Goal: Task Accomplishment & Management: Manage account settings

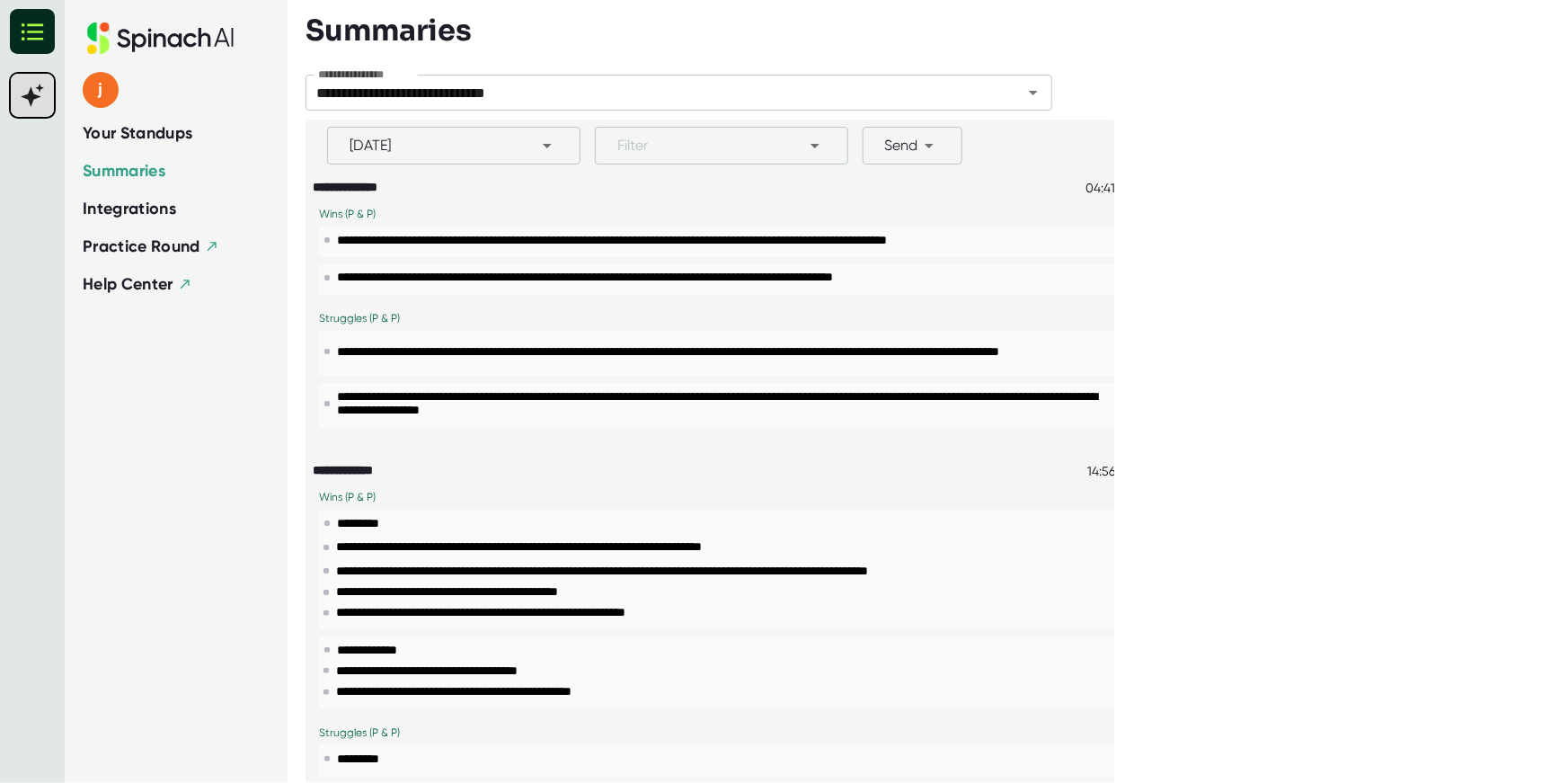
click at [146, 293] on span "Help Center" at bounding box center [127, 284] width 91 height 20
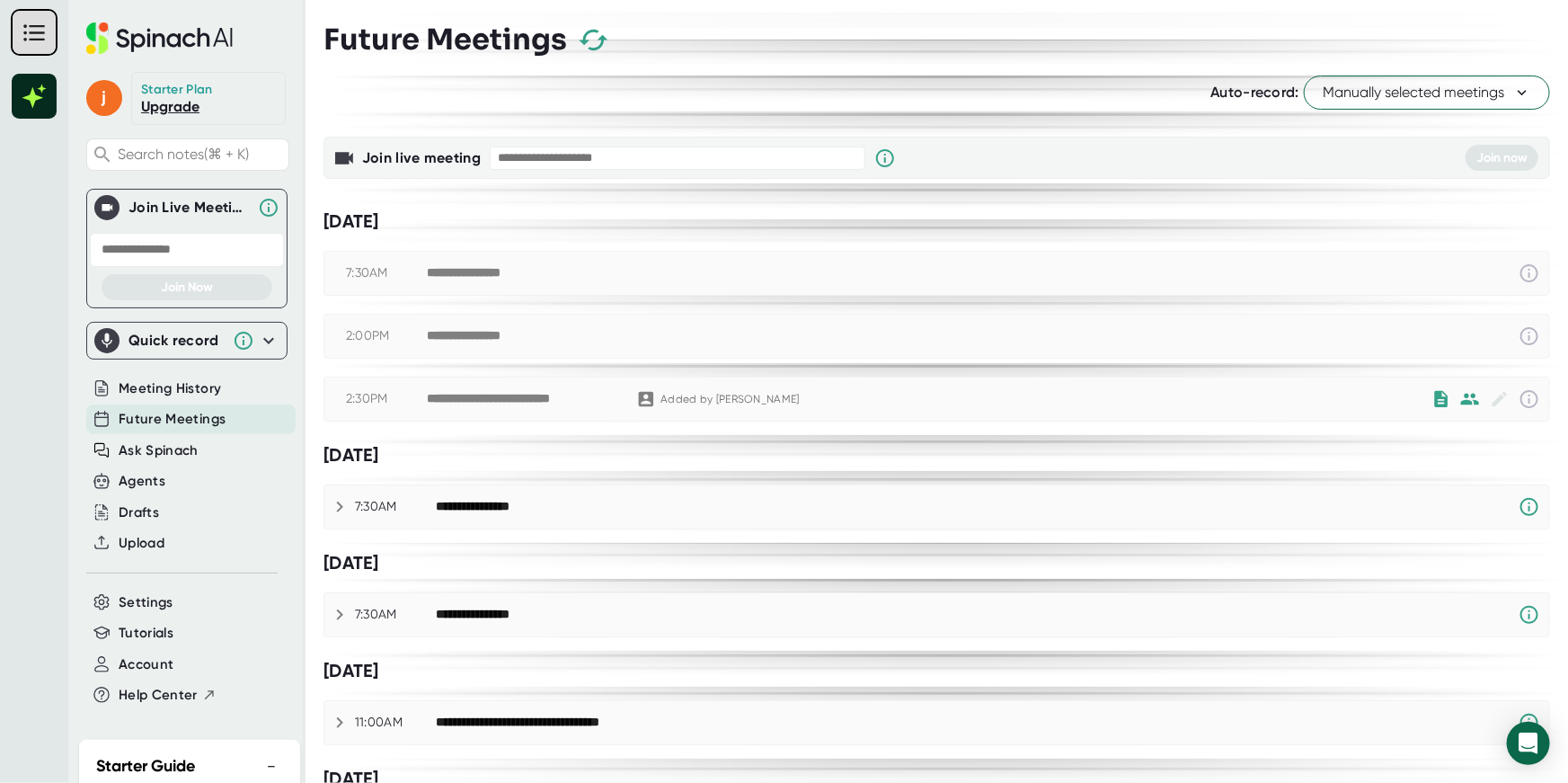
click at [175, 424] on span "Future Meetings" at bounding box center [172, 419] width 107 height 21
click at [1372, 98] on span "Manually selected meetings" at bounding box center [1427, 92] width 208 height 22
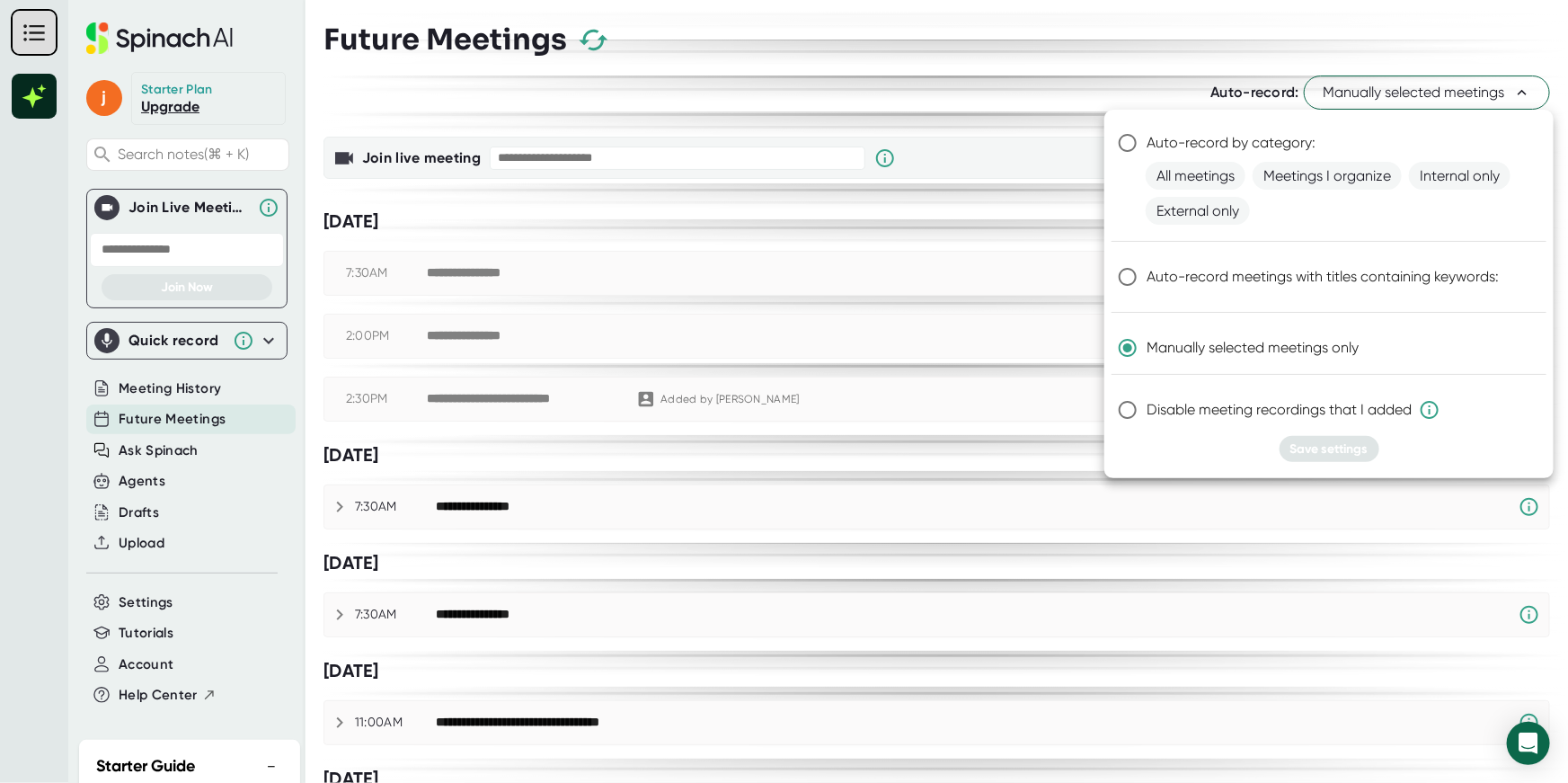
click at [1130, 404] on input "Disable meeting recordings that I added" at bounding box center [1127, 410] width 37 height 38
radio input "true"
click at [1317, 449] on span "Save settings" at bounding box center [1330, 449] width 79 height 16
radio input "true"
